Goal: Task Accomplishment & Management: Use online tool/utility

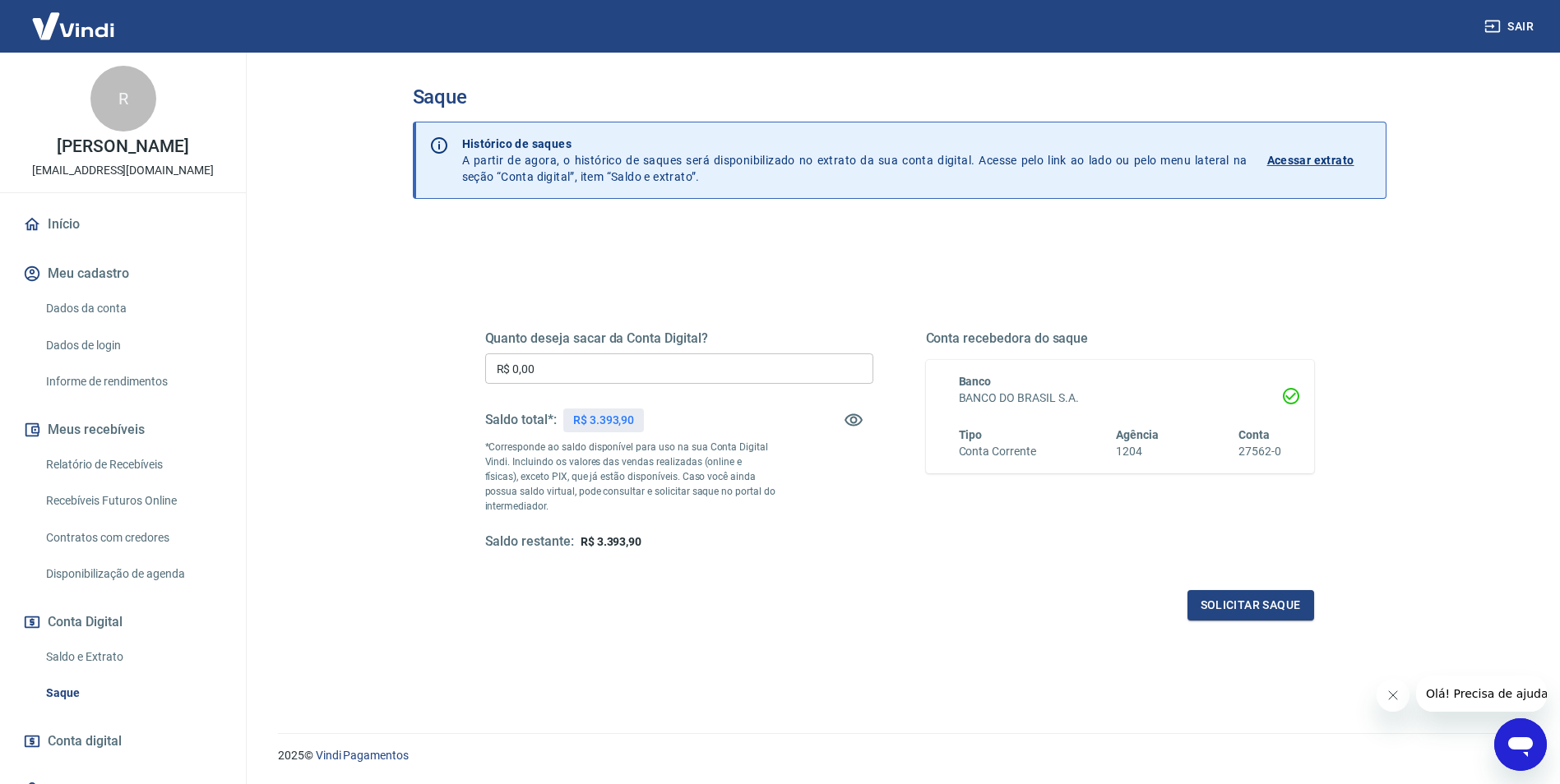
click at [627, 420] on p "R$ 3.393,90" at bounding box center [604, 420] width 61 height 18
click at [625, 421] on p "R$ 3.393,90" at bounding box center [604, 420] width 61 height 18
click at [582, 374] on input "R$ 0,00" at bounding box center [679, 368] width 388 height 30
type input "R$ 3.393,90"
click at [1273, 601] on button "Solicitar saque" at bounding box center [1250, 605] width 127 height 30
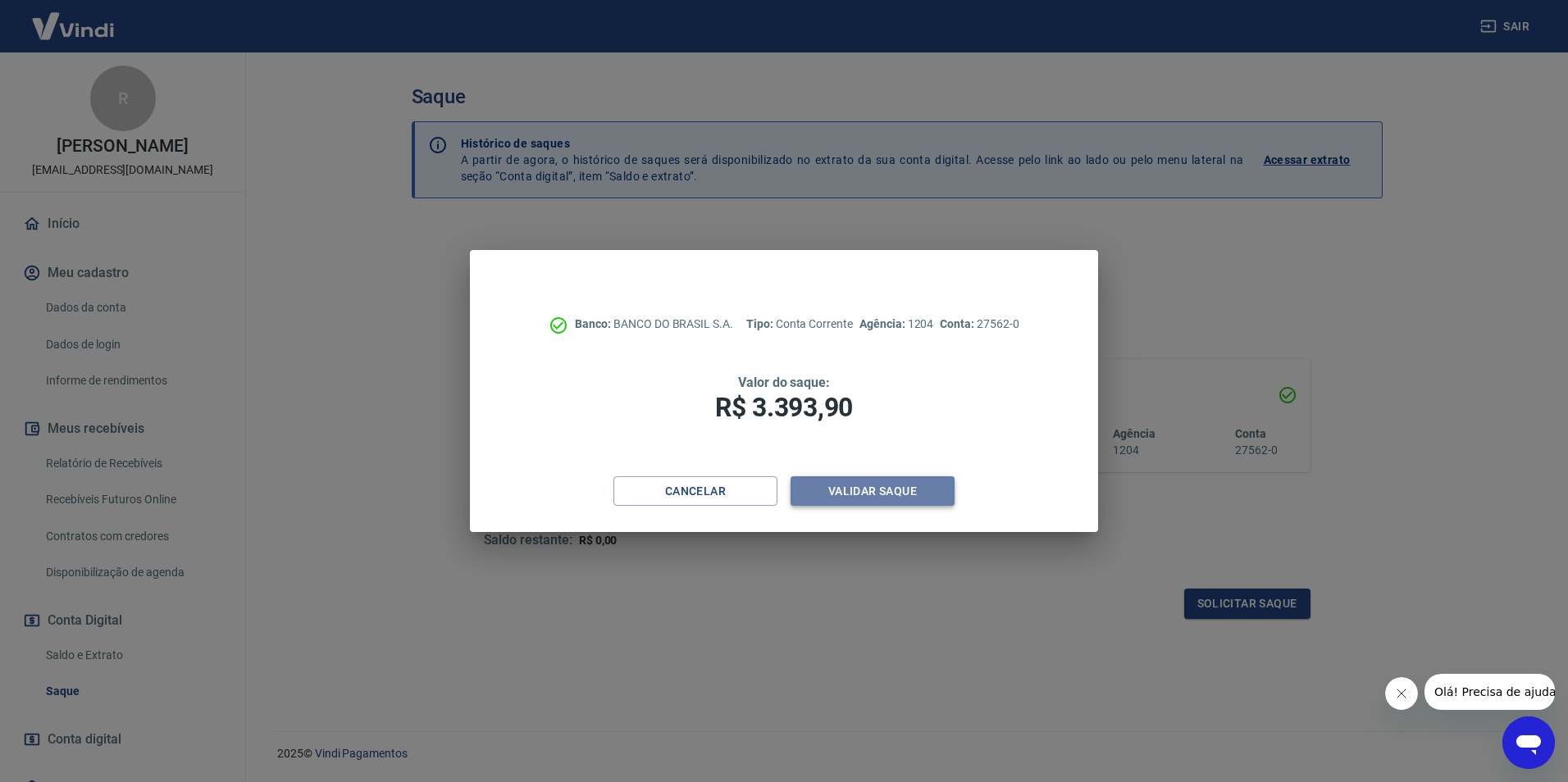
click at [911, 500] on button "Validar saque" at bounding box center [872, 491] width 164 height 30
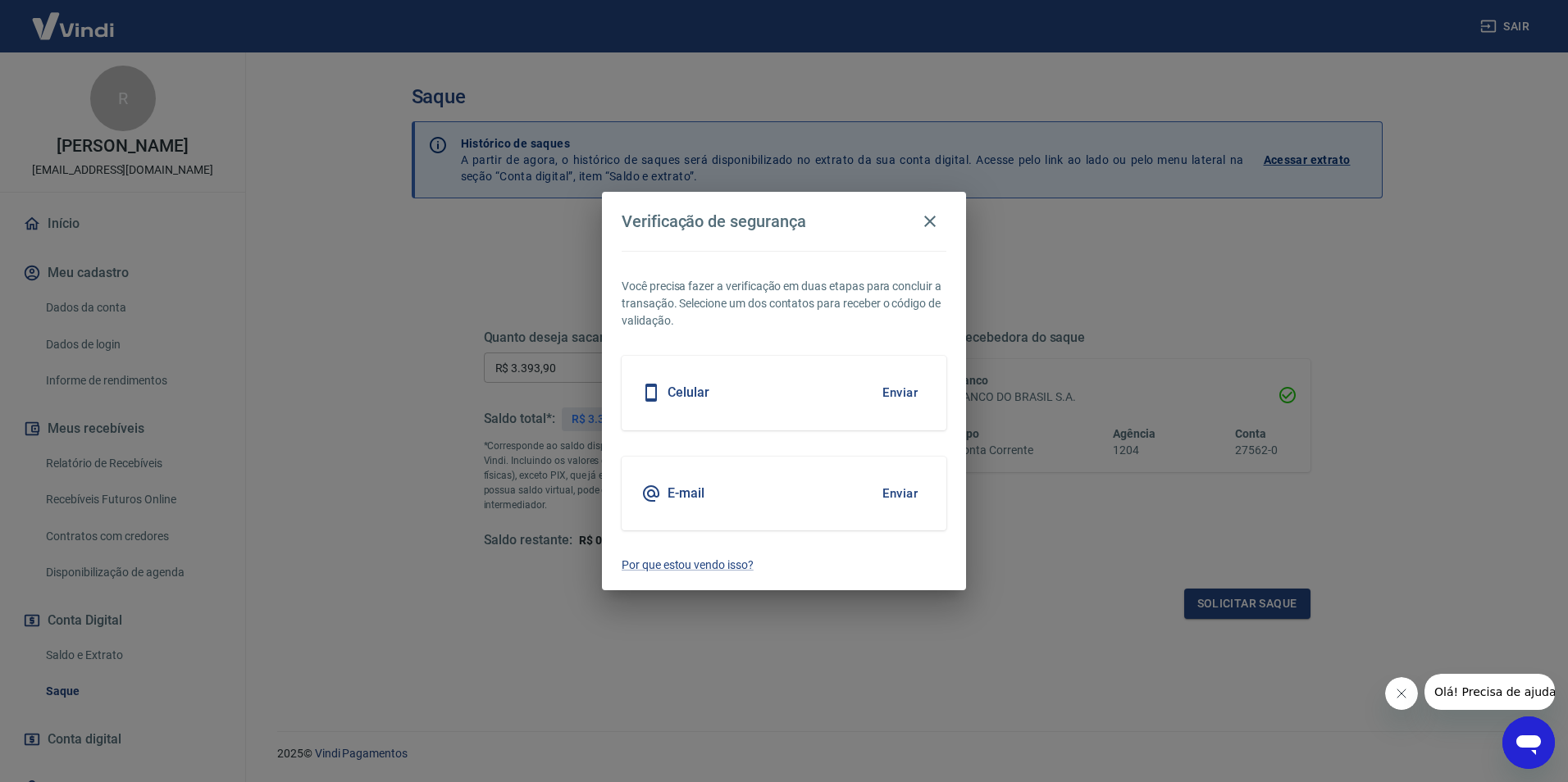
click at [896, 388] on button "Enviar" at bounding box center [900, 392] width 53 height 34
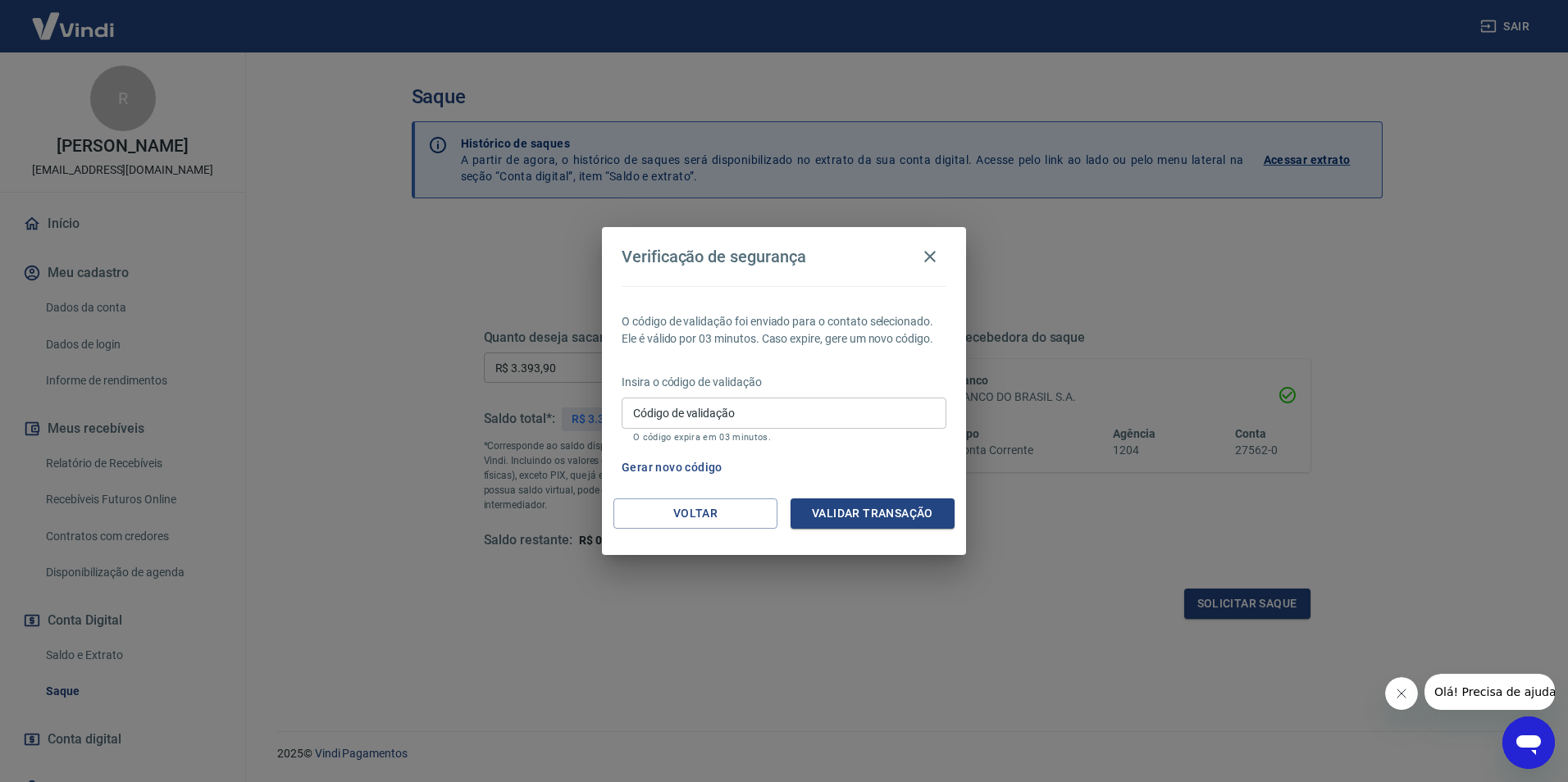
click at [841, 422] on input "Código de validação" at bounding box center [783, 413] width 324 height 30
drag, startPoint x: 806, startPoint y: 420, endPoint x: 601, endPoint y: 427, distance: 205.1
click at [601, 427] on div "Verificação de segurança O código de validação foi enviado para o contato selec…" at bounding box center [784, 391] width 1568 height 782
type input "915936"
click at [861, 512] on button "Validar transação" at bounding box center [872, 513] width 164 height 30
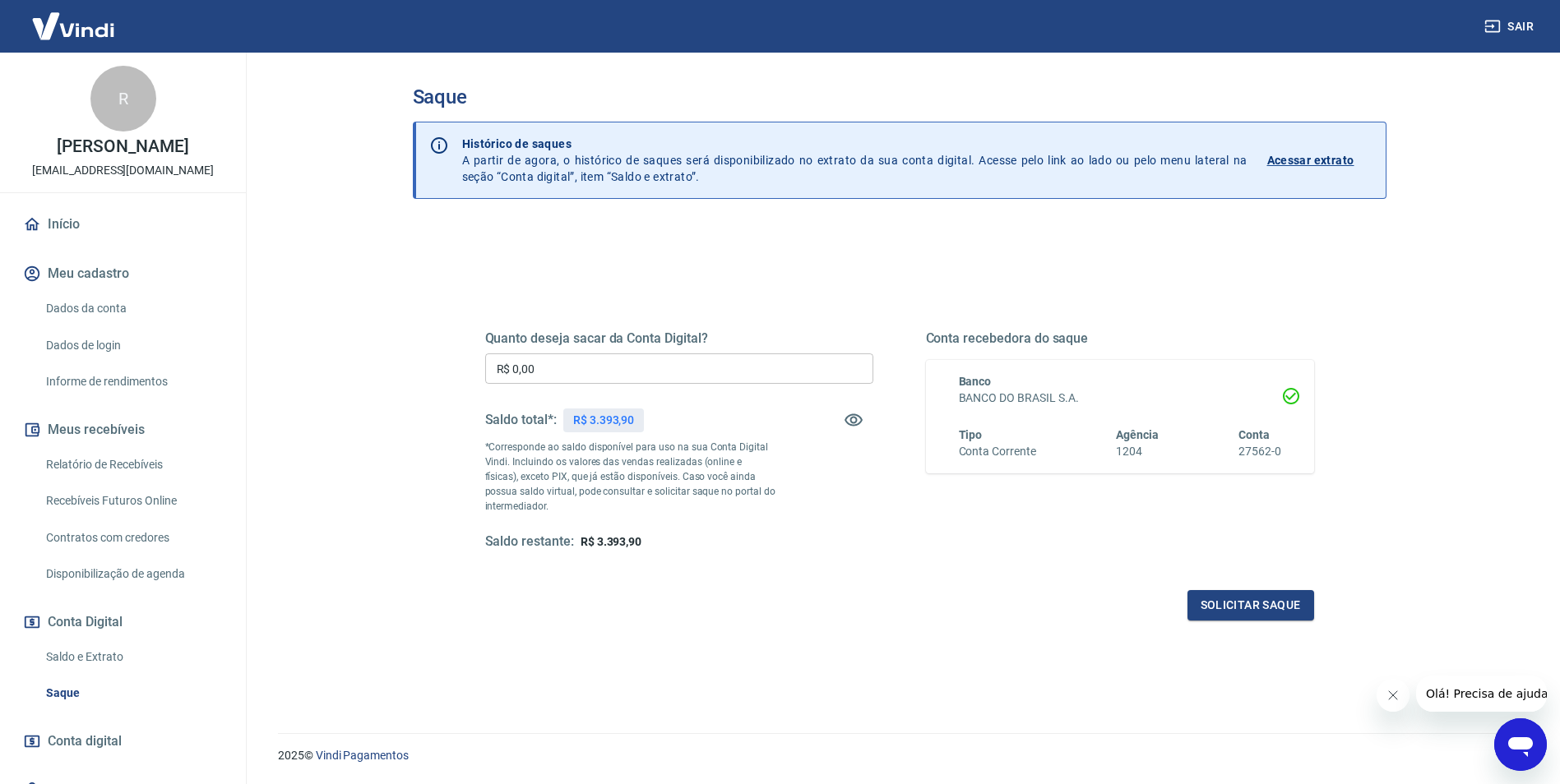
click at [194, 211] on link "Início" at bounding box center [123, 224] width 206 height 36
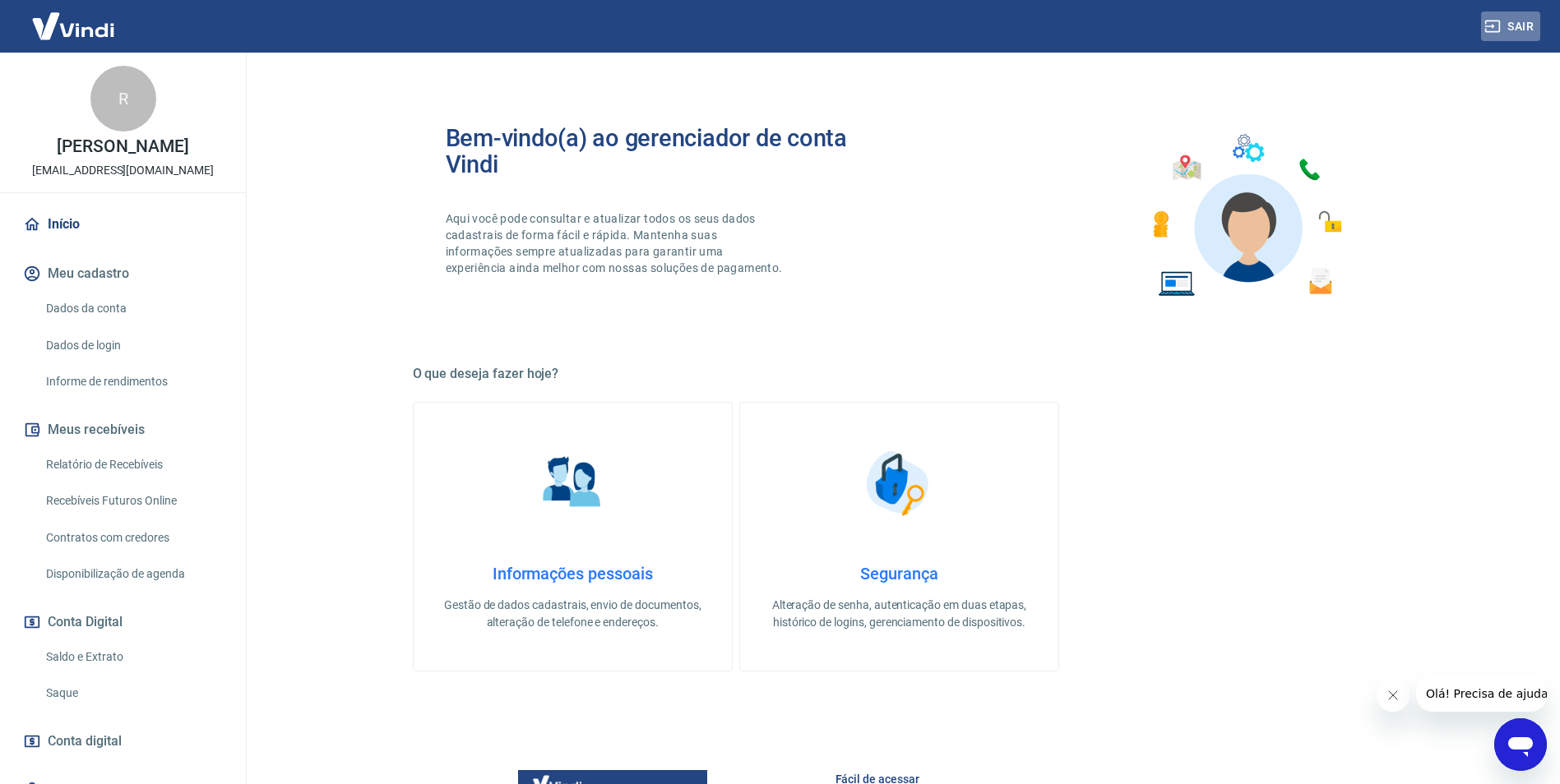
click at [1534, 28] on button "Sair" at bounding box center [1511, 27] width 59 height 30
